Goal: Find specific page/section: Find specific page/section

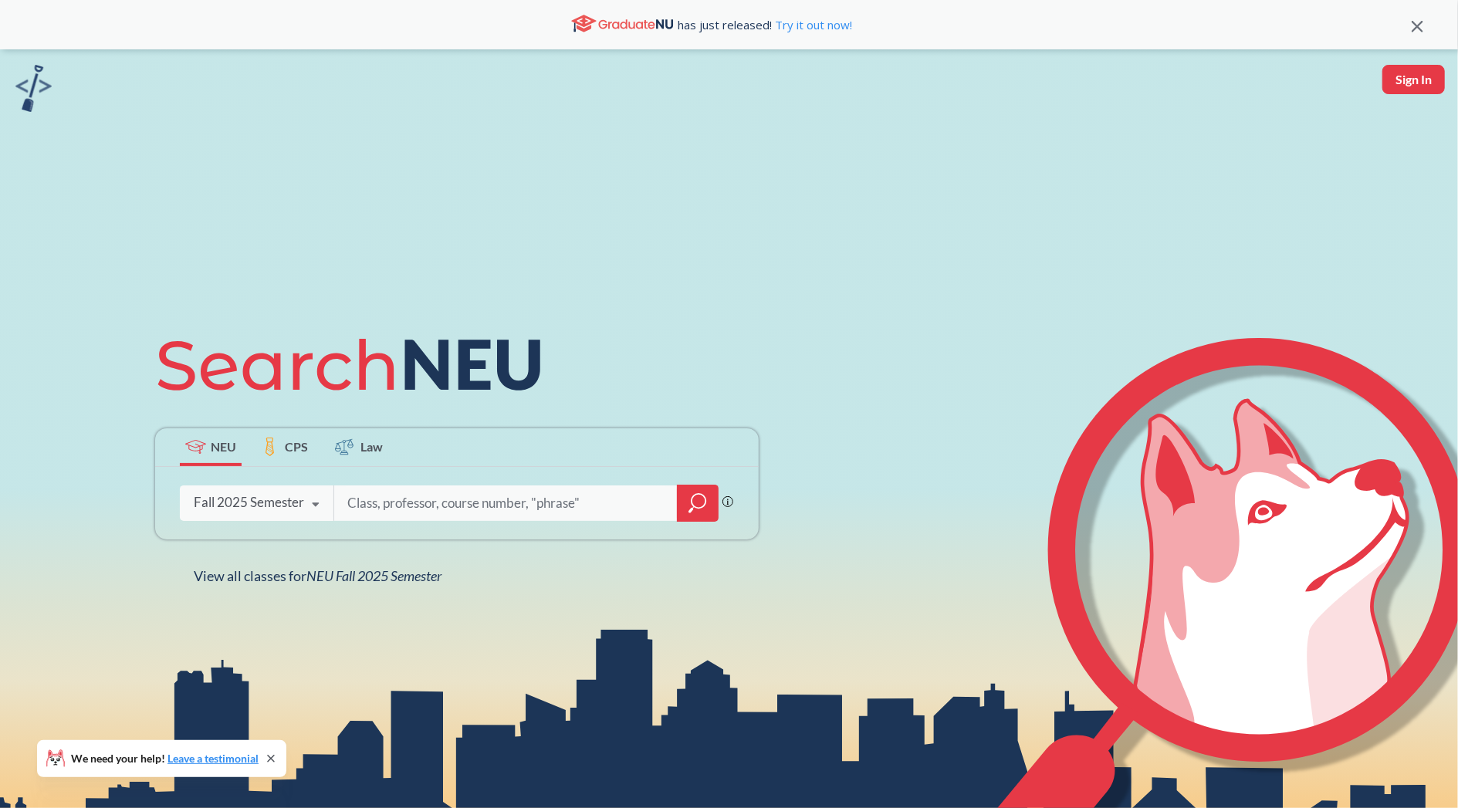
click at [276, 509] on div "Fall 2025 Semester" at bounding box center [249, 502] width 110 height 17
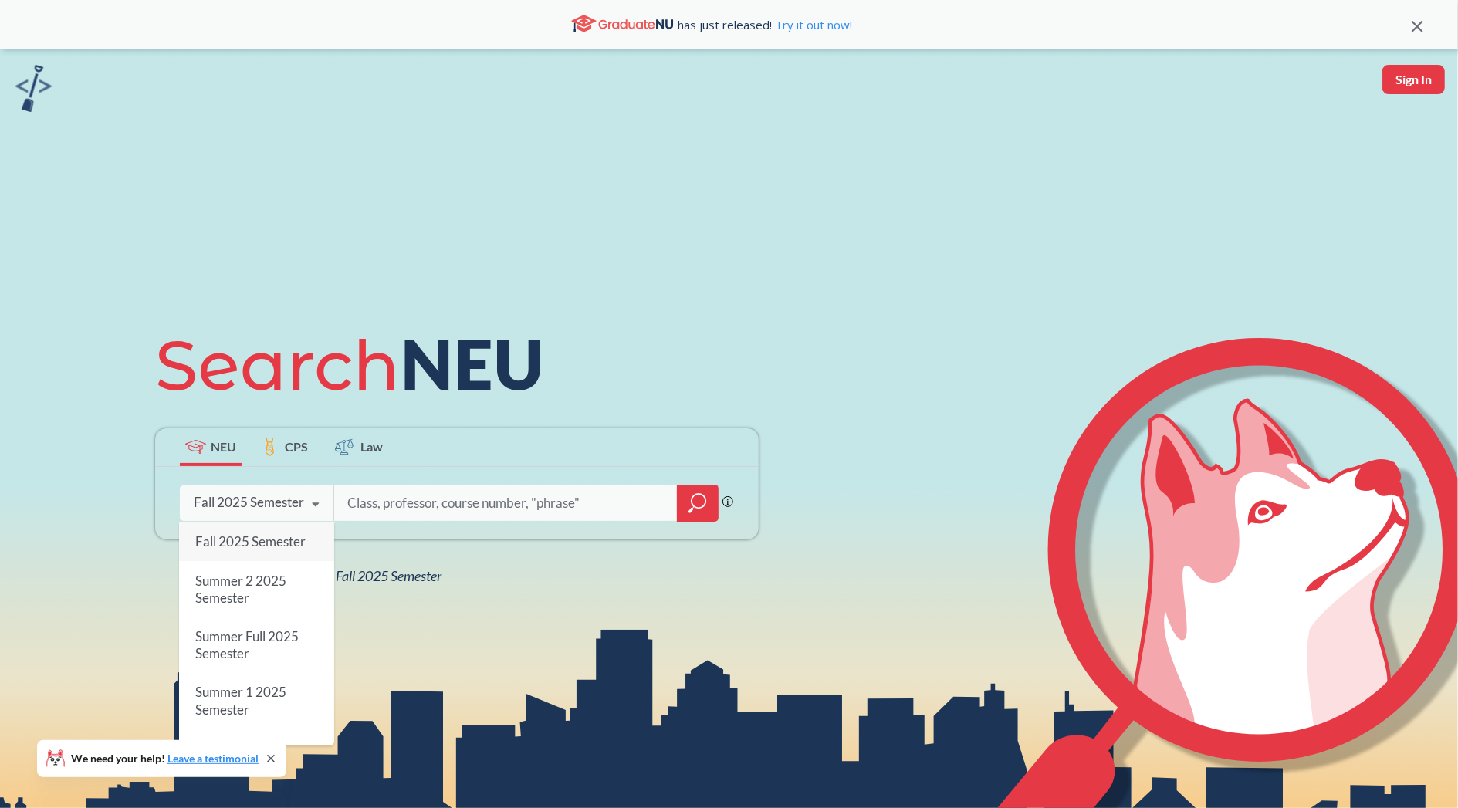
click at [280, 501] on div "Fall 2025 Semester" at bounding box center [249, 502] width 110 height 17
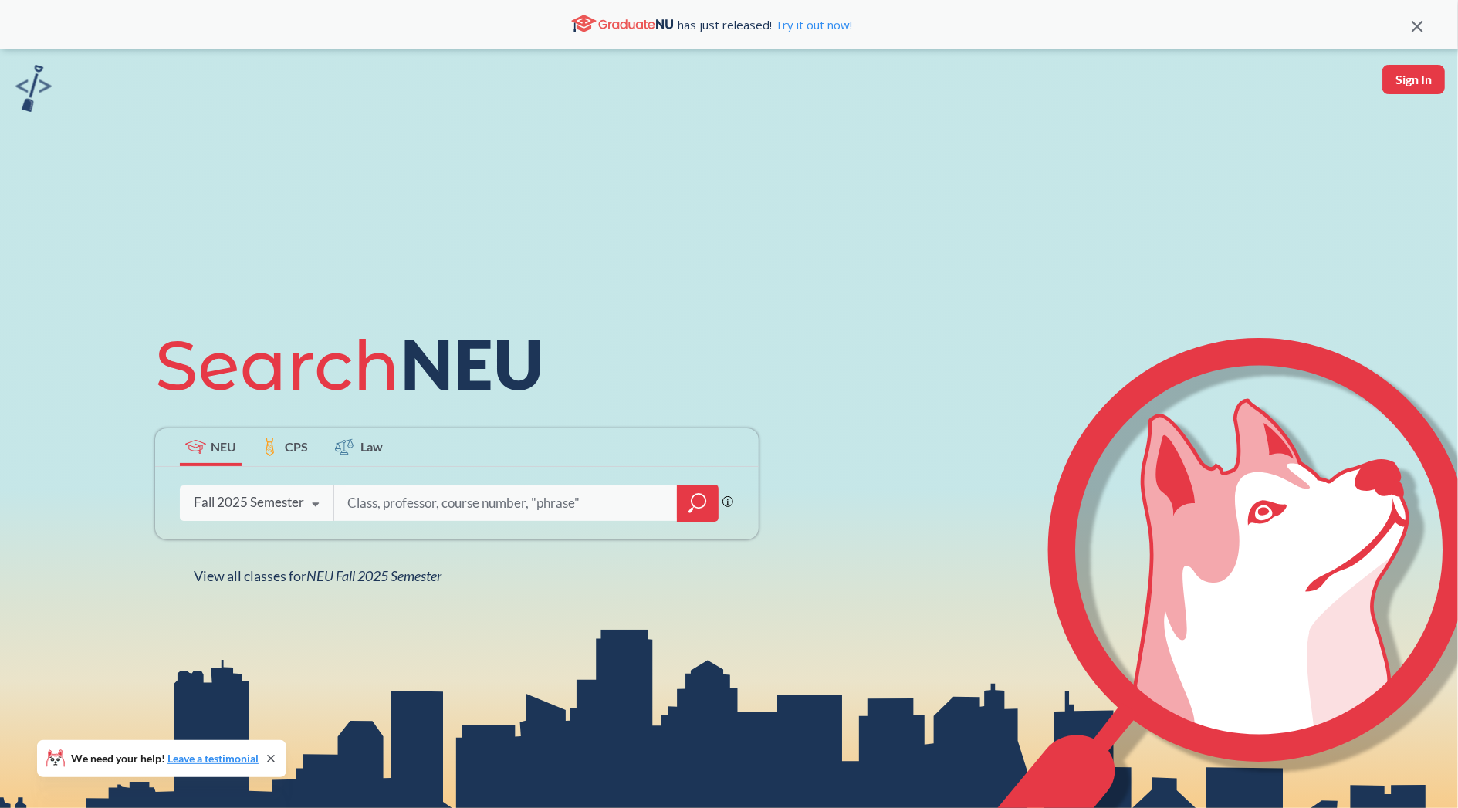
click at [389, 484] on div "Phrase search guarantees the exact search appears in the results. Ex. If you wa…" at bounding box center [457, 503] width 604 height 73
click at [391, 504] on input "search" at bounding box center [506, 503] width 321 height 32
click at [279, 510] on div "Fall 2025 Semester" at bounding box center [249, 502] width 110 height 17
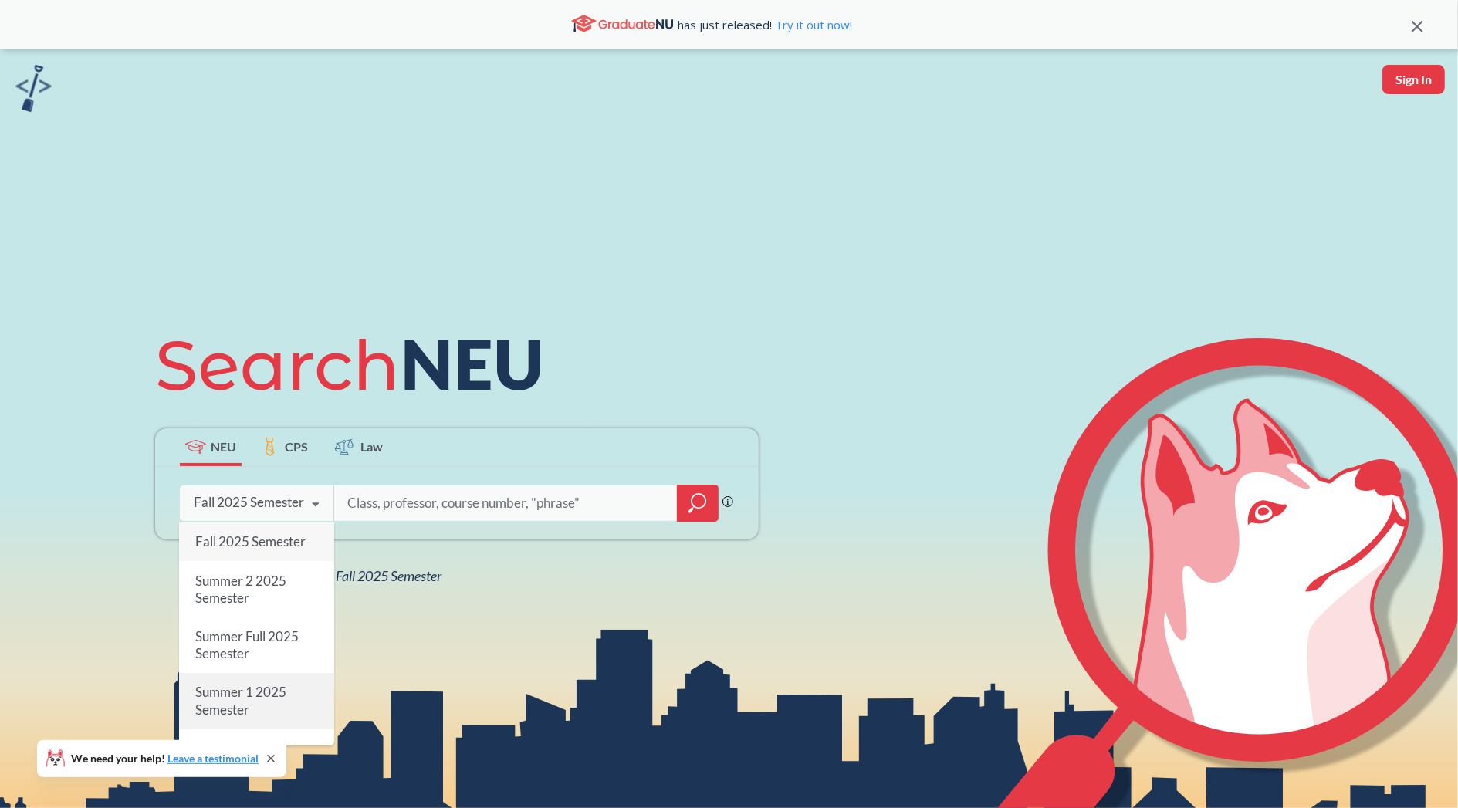
click at [268, 706] on div "Summer 1 2025 Semester" at bounding box center [256, 701] width 155 height 56
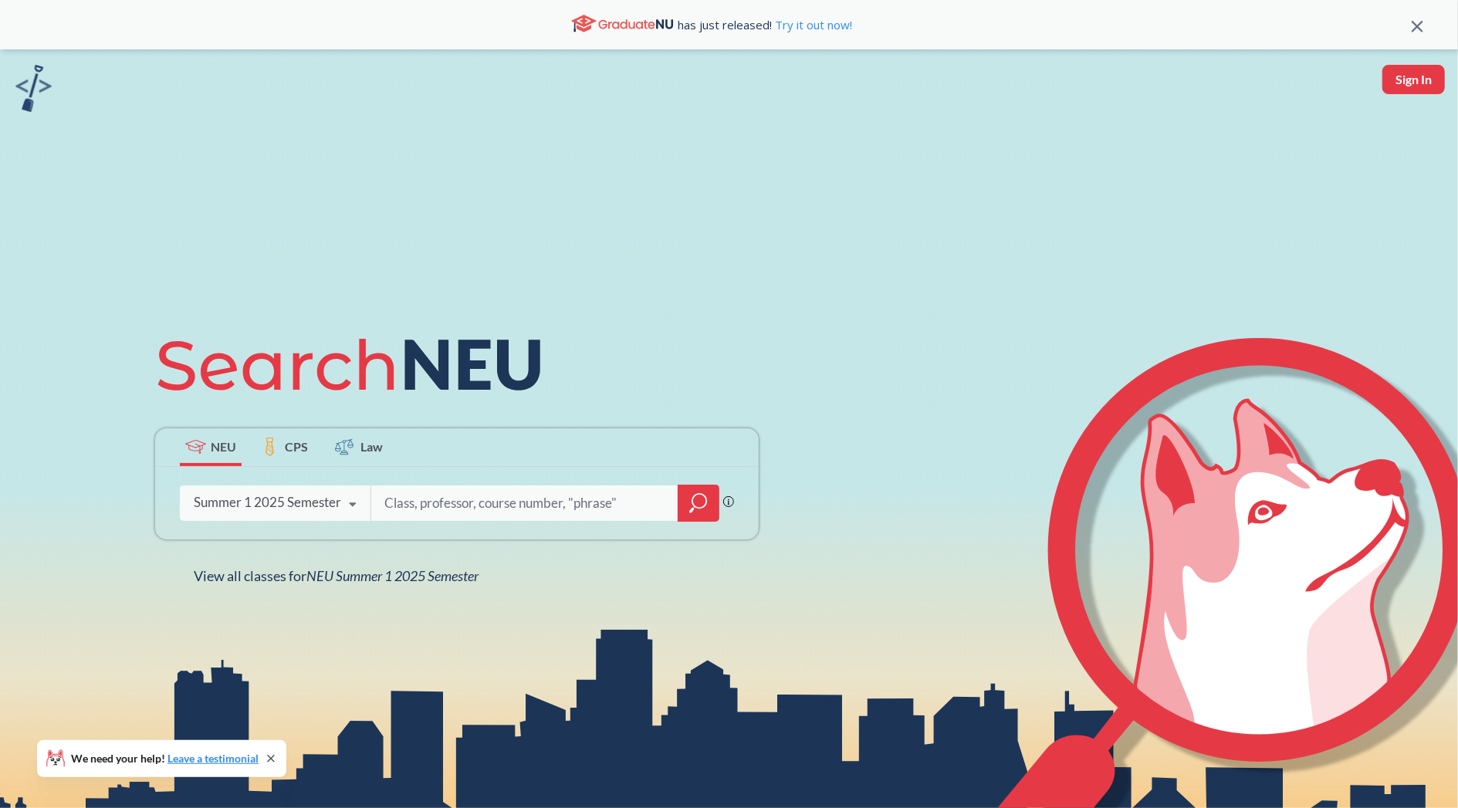
click at [467, 504] on input "search" at bounding box center [525, 503] width 284 height 32
type input "mech]"
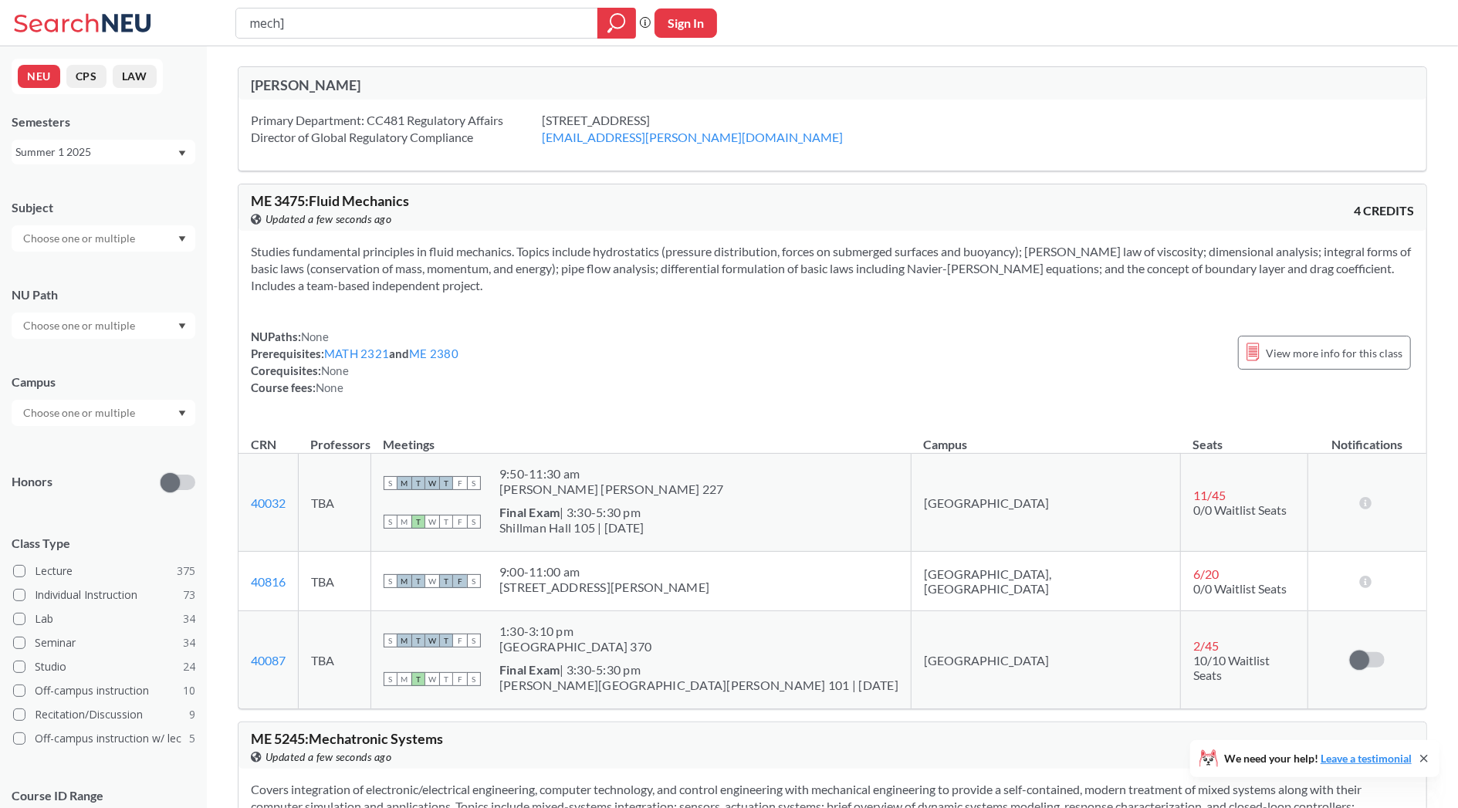
click at [259, 31] on input "mech]" at bounding box center [417, 23] width 339 height 26
type input "]"
click at [46, 237] on input "text" at bounding box center [80, 238] width 130 height 19
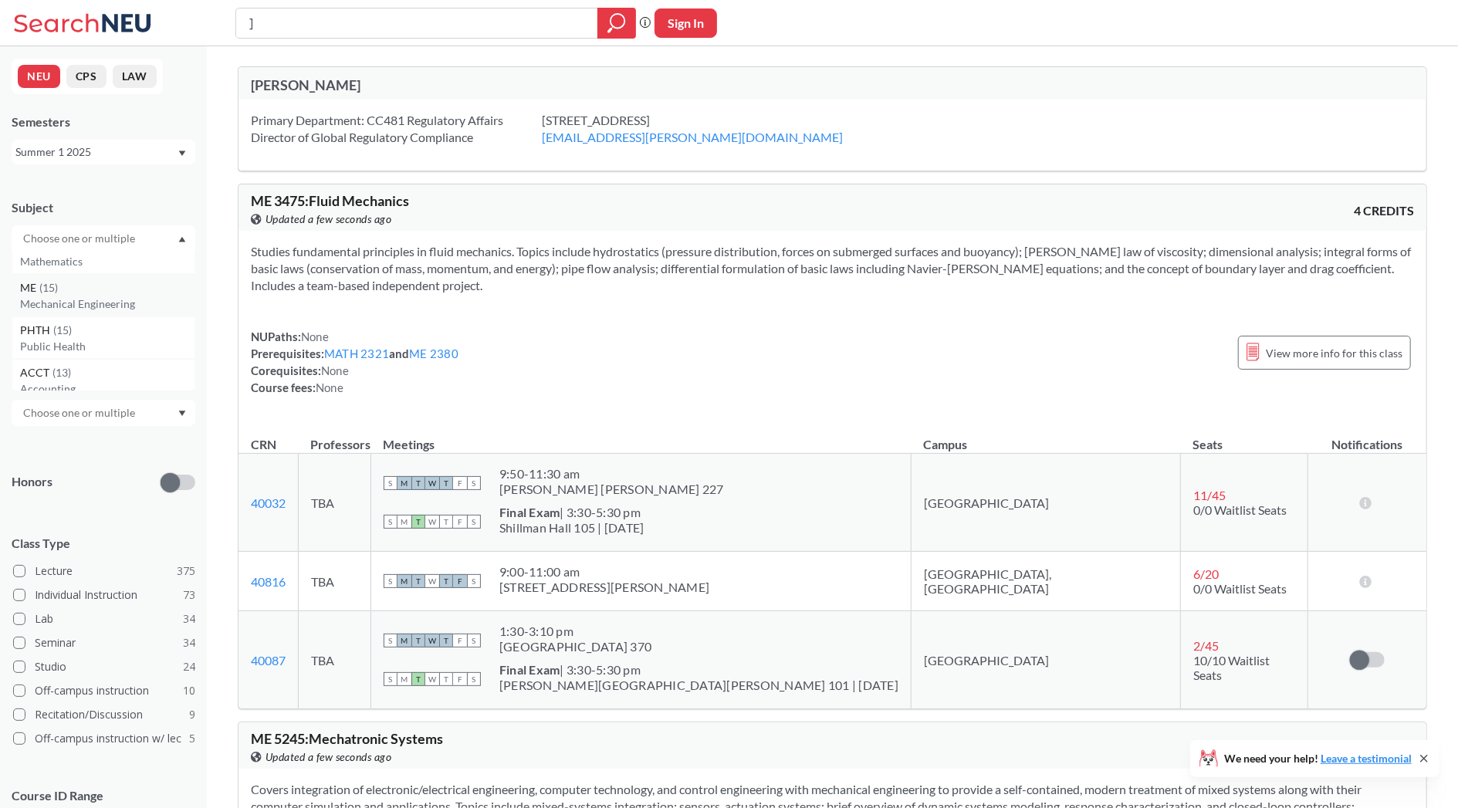
click at [83, 314] on div "ME ( 15 ) Mechanical Engineering" at bounding box center [104, 295] width 184 height 42
